Goal: Task Accomplishment & Management: Use online tool/utility

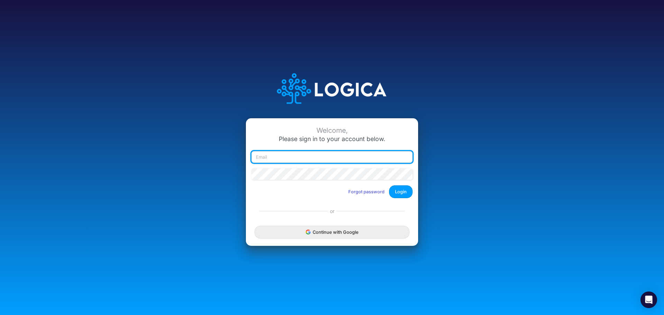
click at [313, 156] on input "email" at bounding box center [331, 157] width 161 height 12
type input "[PERSON_NAME][EMAIL_ADDRESS][PERSON_NAME][DOMAIN_NAME]"
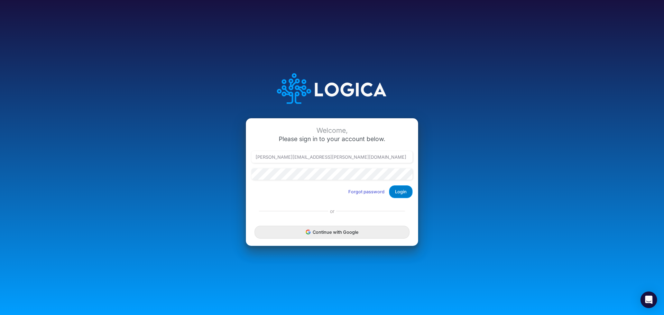
click at [394, 190] on button "Login" at bounding box center [401, 191] width 24 height 13
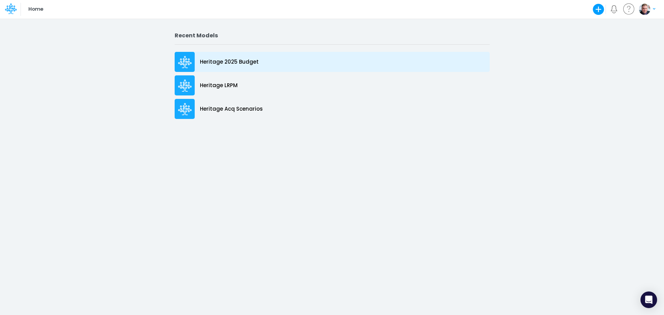
click at [206, 63] on p "Heritage 2025 Budget" at bounding box center [229, 62] width 59 height 8
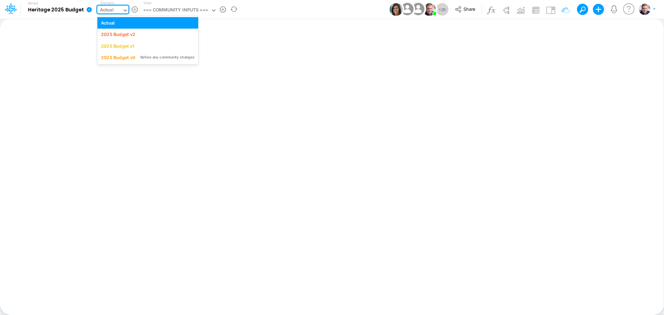
click at [100, 8] on div "Actual" at bounding box center [107, 11] width 14 height 8
click at [128, 32] on div "2025 Budget v2" at bounding box center [118, 34] width 34 height 7
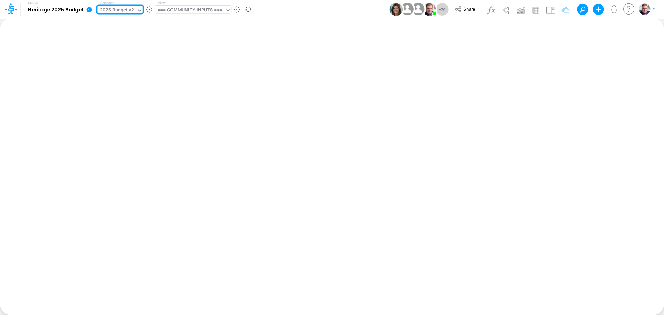
click at [182, 11] on div "=== COMMUNITY INPUTS ===" at bounding box center [189, 11] width 65 height 8
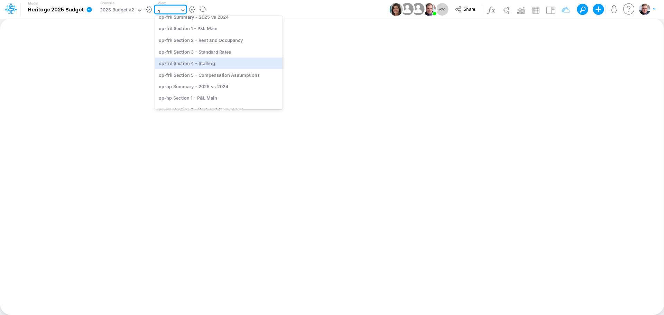
type input "sr"
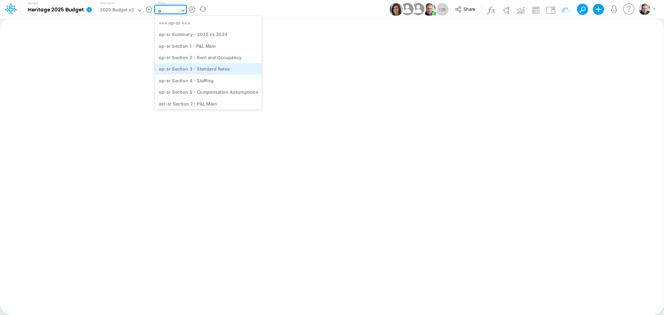
click at [215, 68] on div "op-sr Section 3 - Standard Rates" at bounding box center [208, 68] width 107 height 11
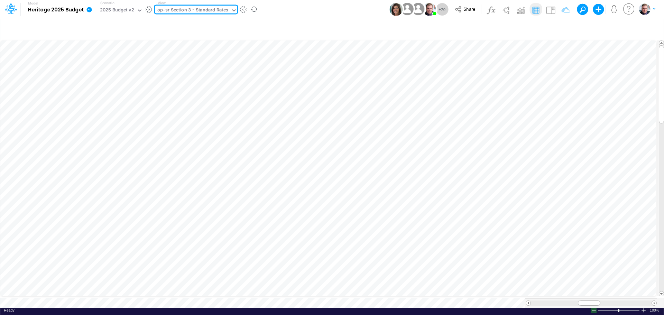
click at [594, 308] on div at bounding box center [594, 310] width 6 height 5
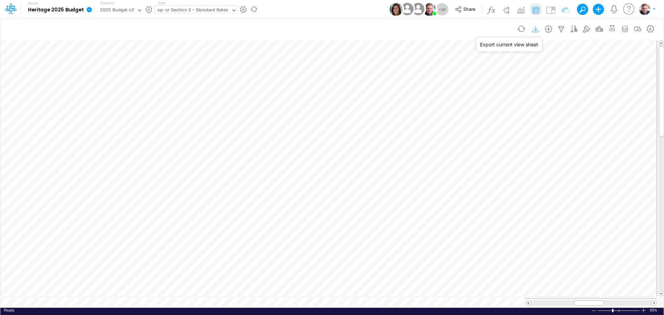
click at [534, 29] on icon "button" at bounding box center [536, 29] width 10 height 7
